Goal: Navigation & Orientation: Go to known website

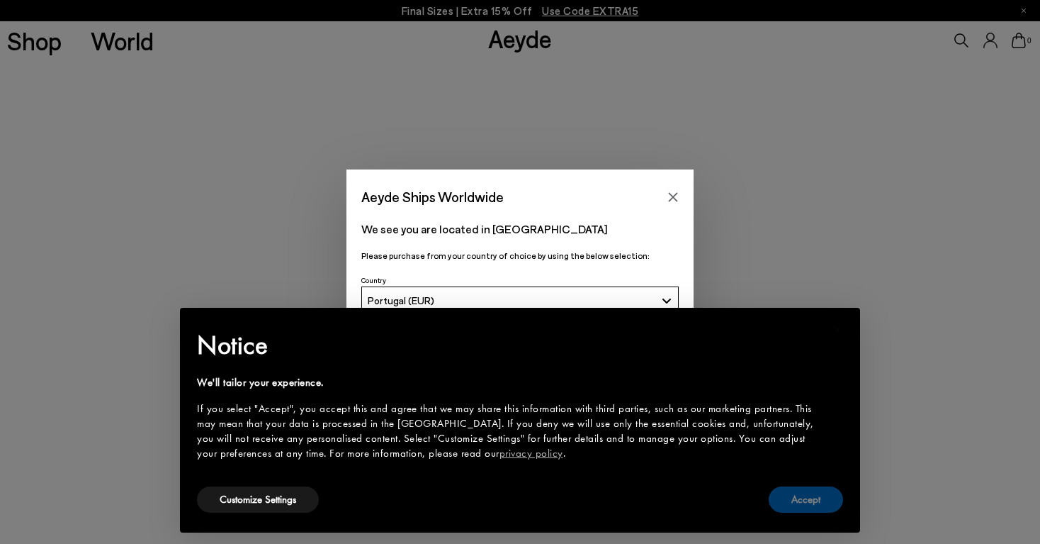
click at [810, 501] on button "Accept" at bounding box center [806, 499] width 74 height 26
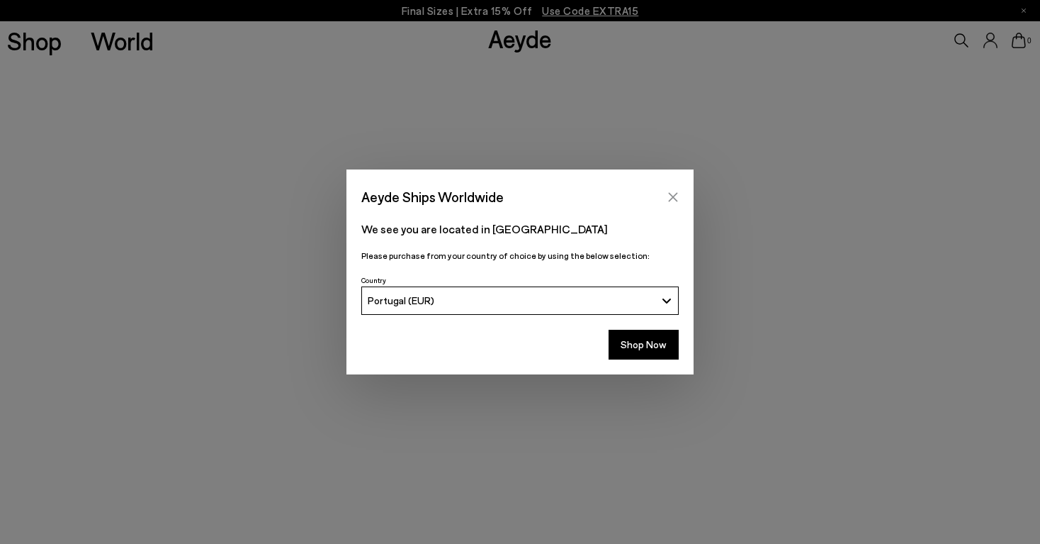
click at [680, 195] on button "Close" at bounding box center [673, 196] width 21 height 21
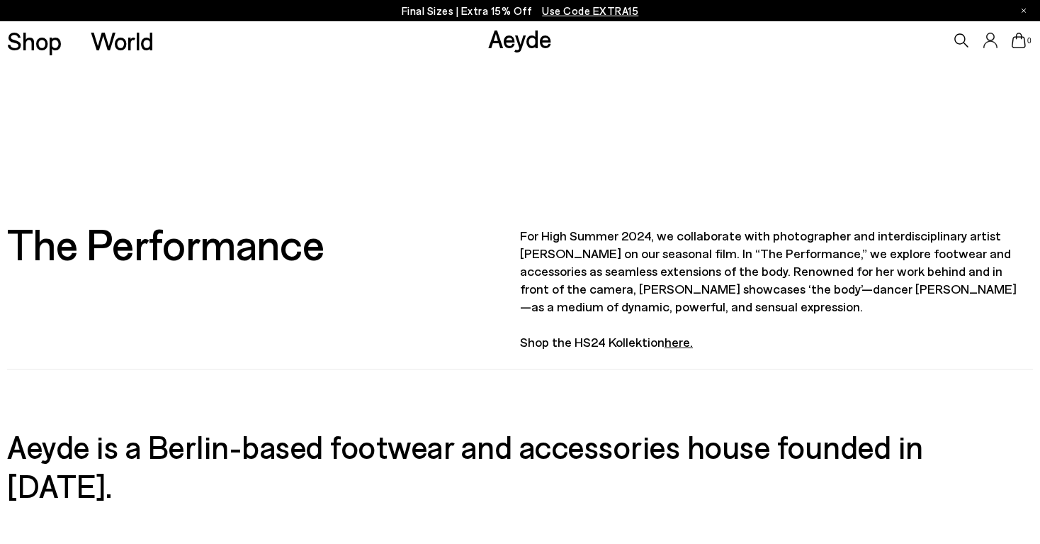
scroll to position [444, 0]
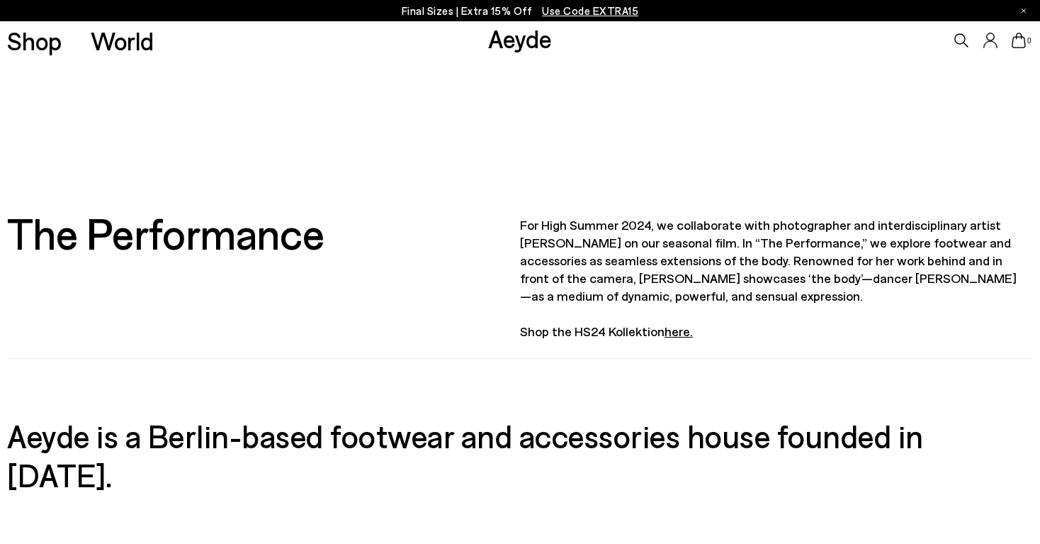
click at [683, 331] on link "here." at bounding box center [679, 331] width 28 height 16
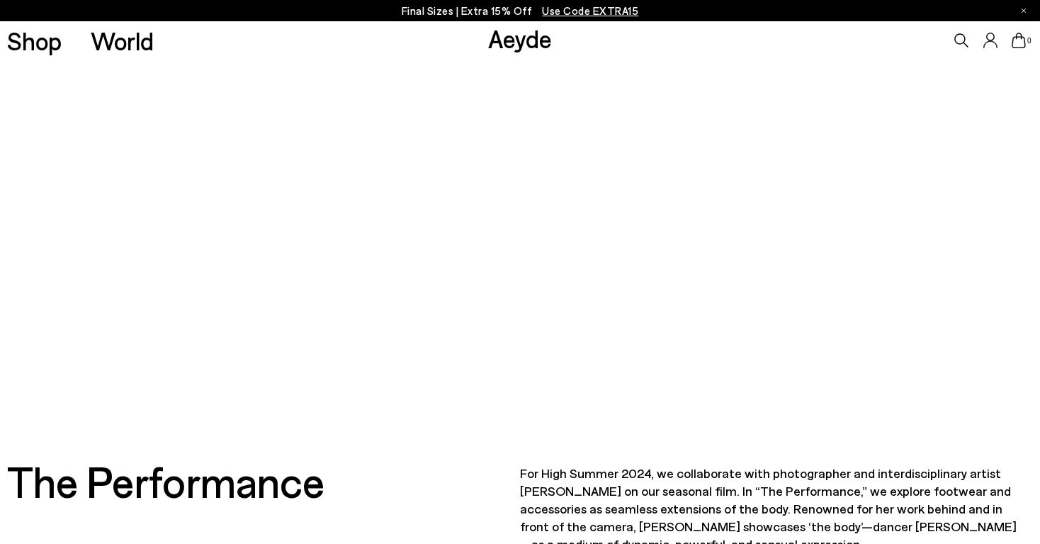
scroll to position [0, 0]
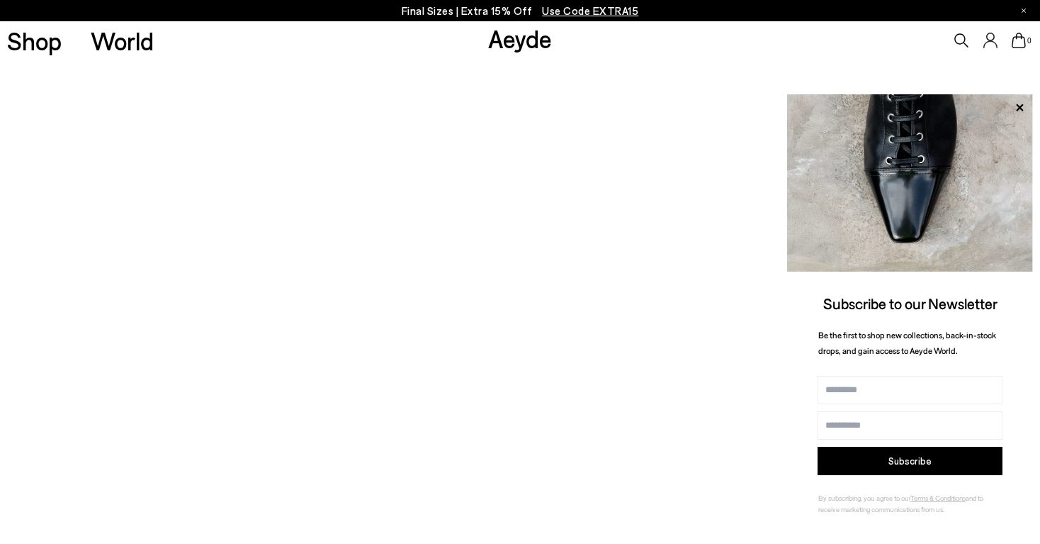
click at [539, 45] on link "Aeyde" at bounding box center [520, 38] width 64 height 30
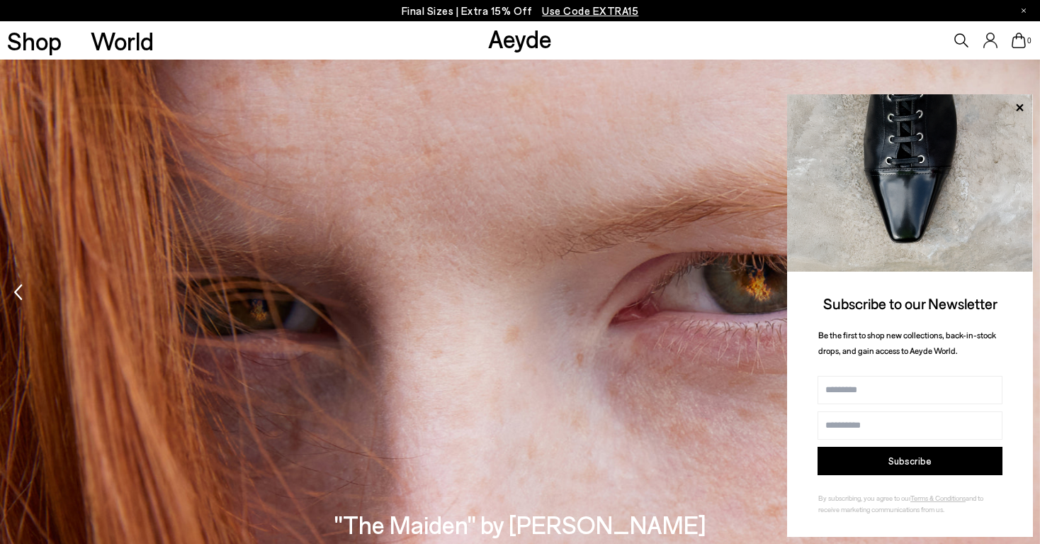
scroll to position [1912, 0]
click at [1018, 100] on icon at bounding box center [1019, 107] width 18 height 18
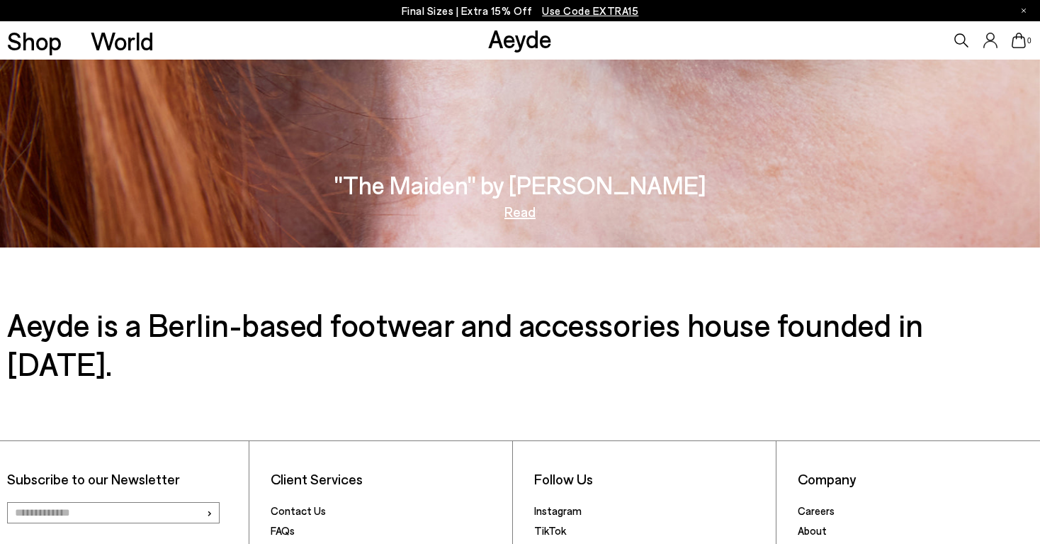
scroll to position [2393, 0]
